Goal: Information Seeking & Learning: Check status

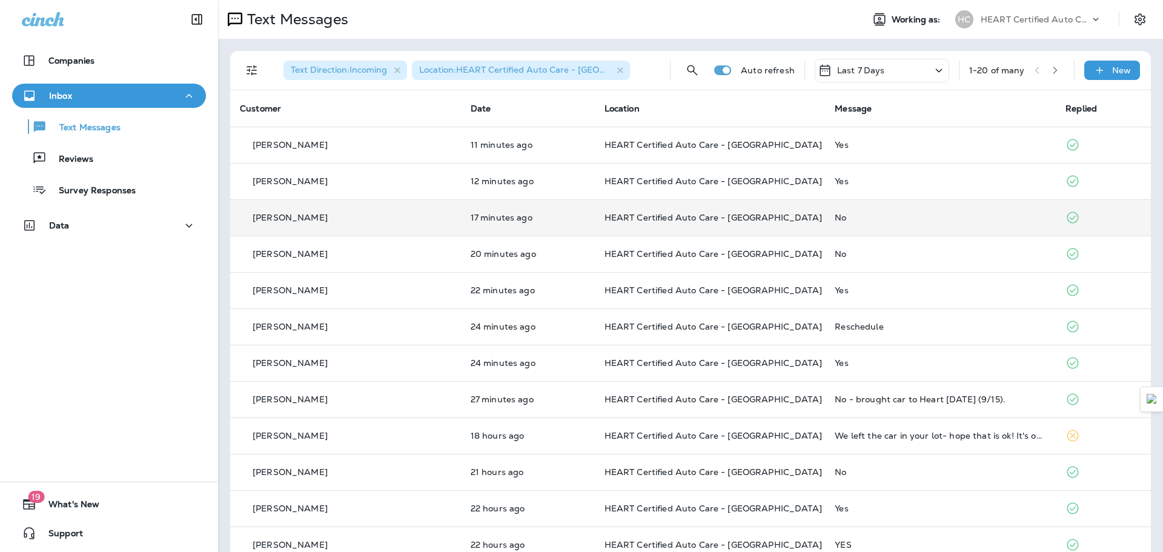
click at [736, 227] on td "HEART Certified Auto Care - [GEOGRAPHIC_DATA]" at bounding box center [710, 217] width 231 height 36
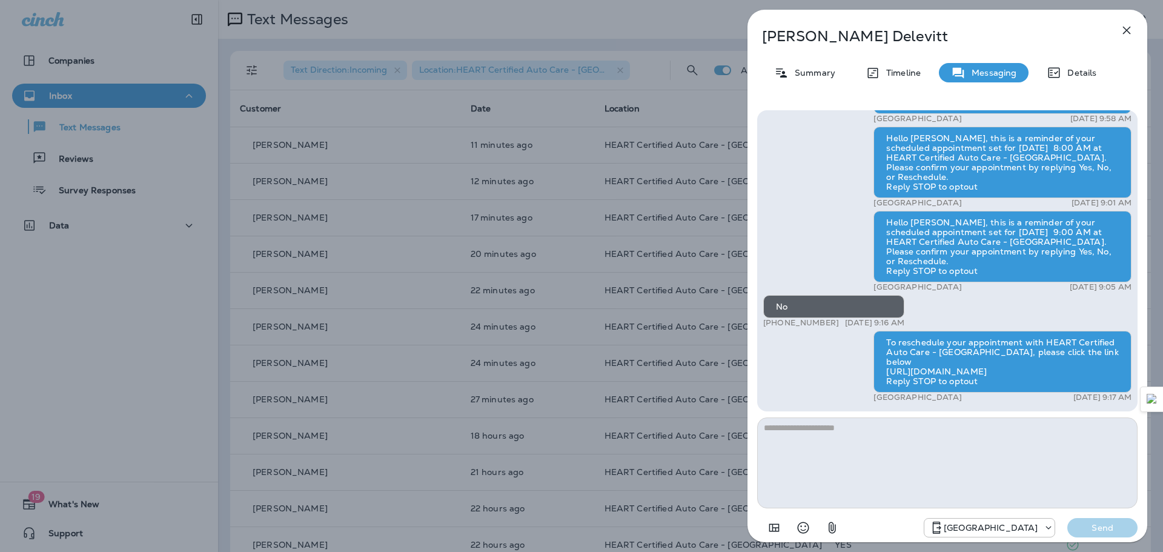
click at [1123, 34] on icon "button" at bounding box center [1127, 31] width 8 height 8
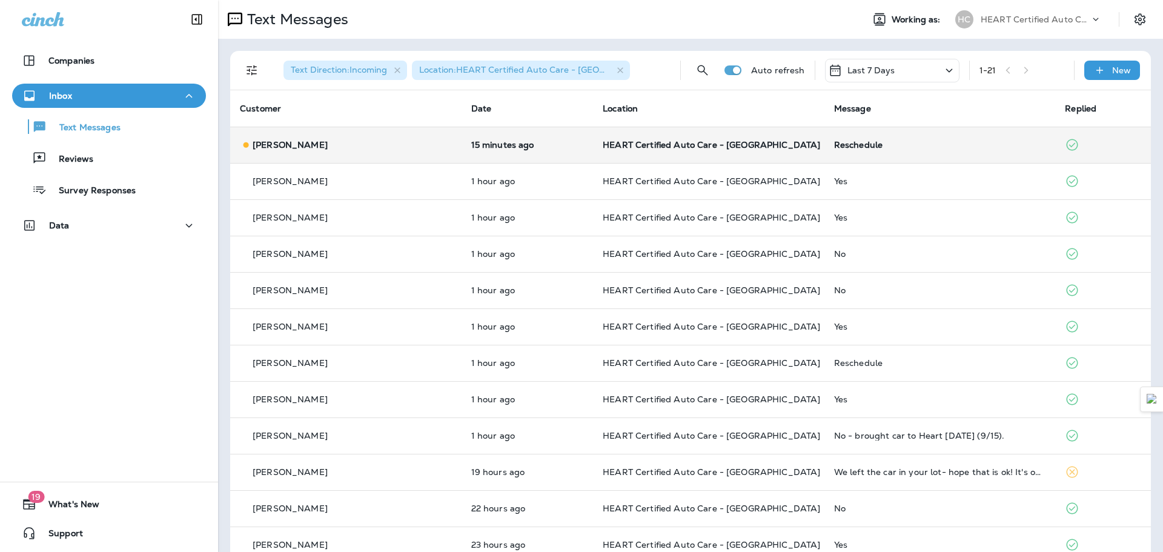
click at [462, 145] on td "15 minutes ago" at bounding box center [528, 145] width 132 height 36
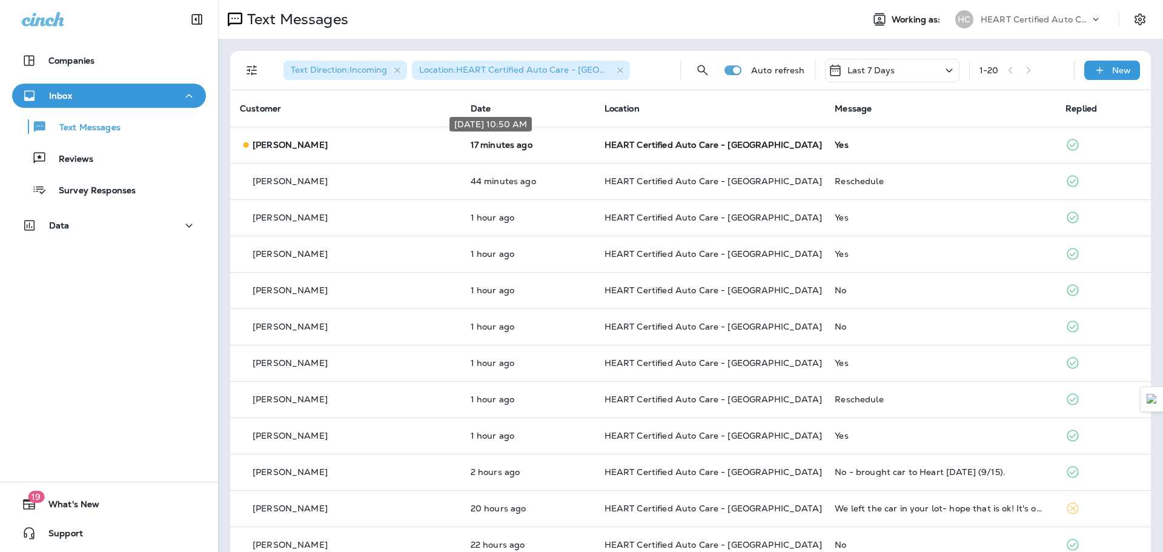
click at [533, 138] on div "[DATE] 10:50 AM" at bounding box center [490, 128] width 85 height 24
